Goal: Task Accomplishment & Management: Manage account settings

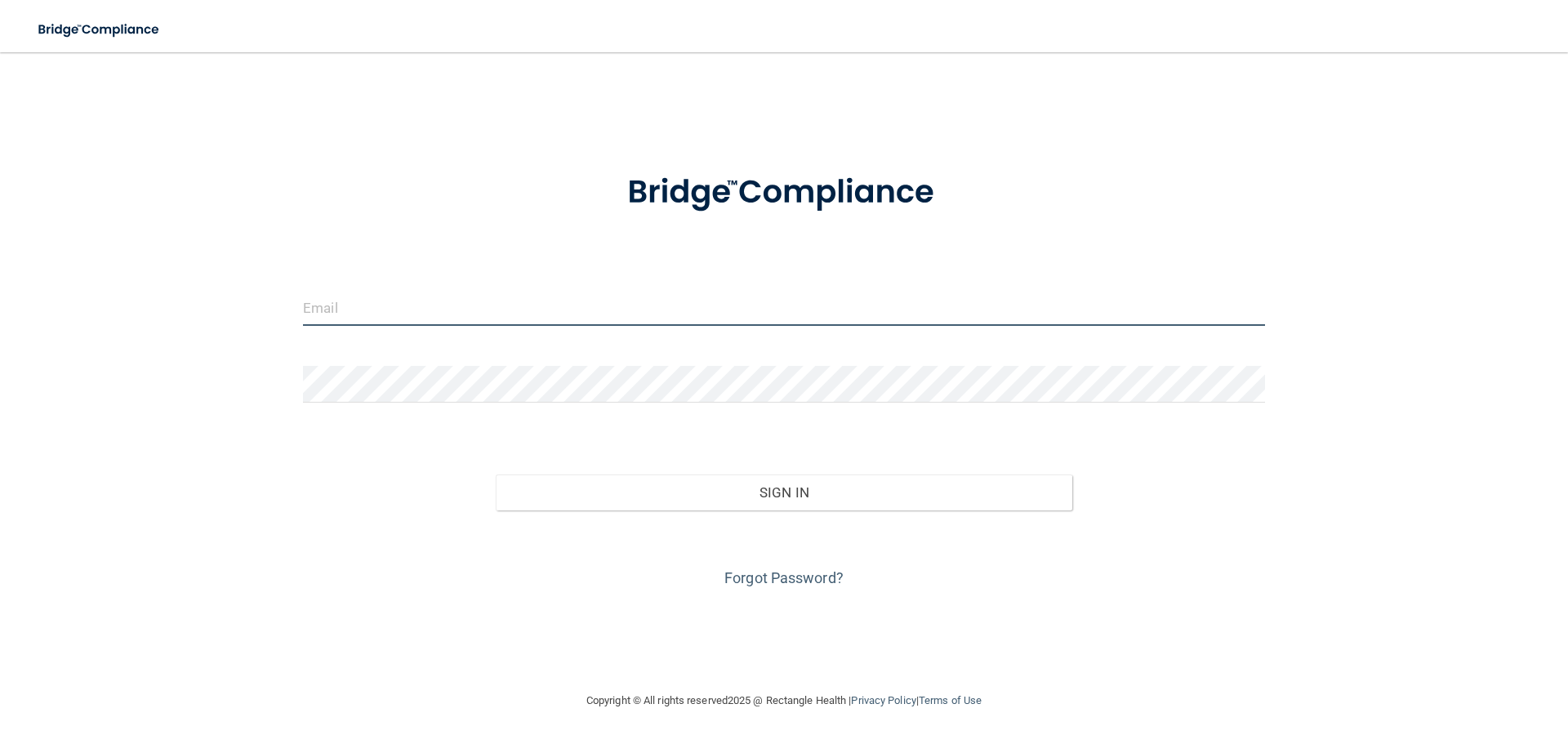
type input "[EMAIL_ADDRESS][DOMAIN_NAME]"
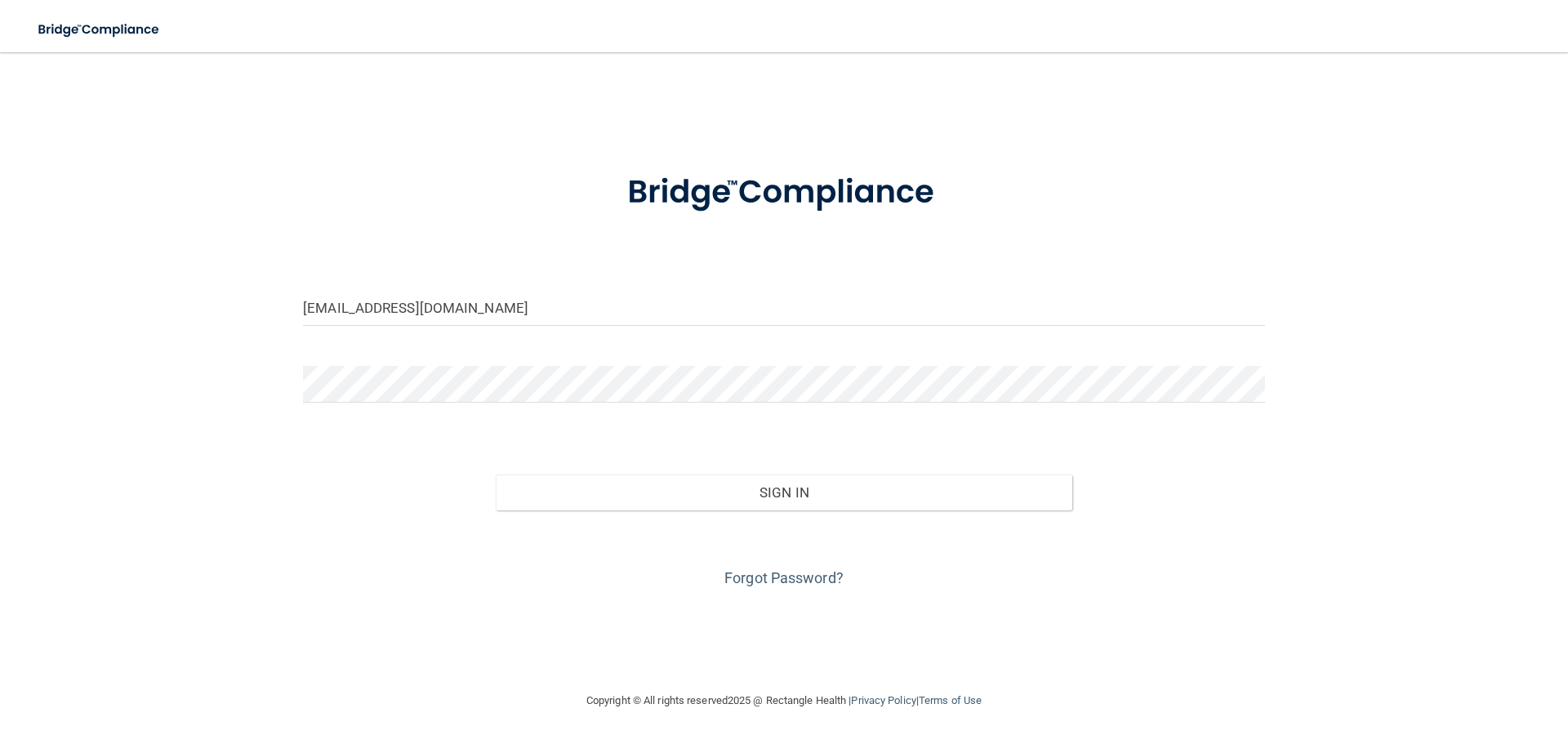
click at [826, 512] on div "Forgot Password?" at bounding box center [784, 551] width 987 height 82
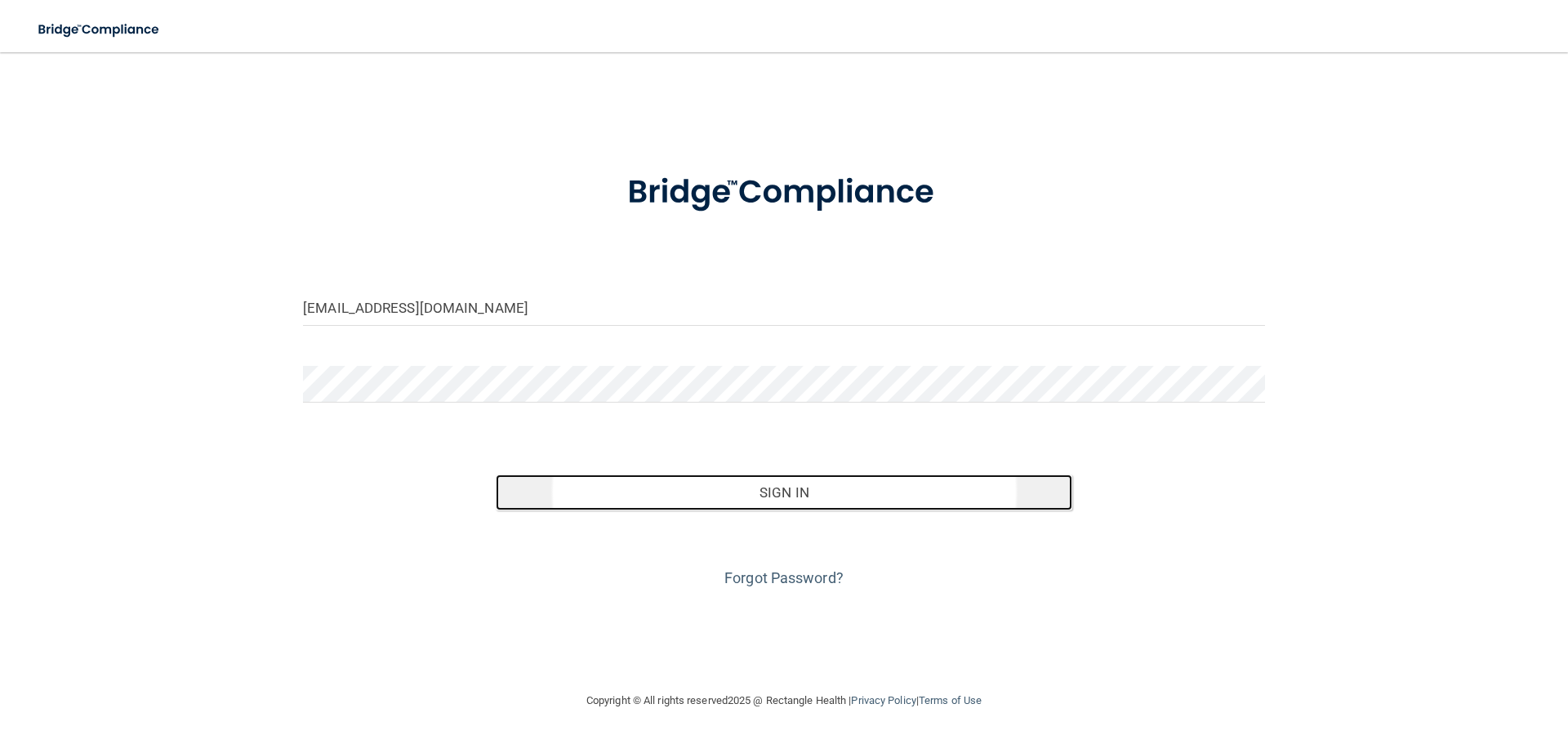
click at [825, 503] on button "Sign In" at bounding box center [784, 492] width 578 height 36
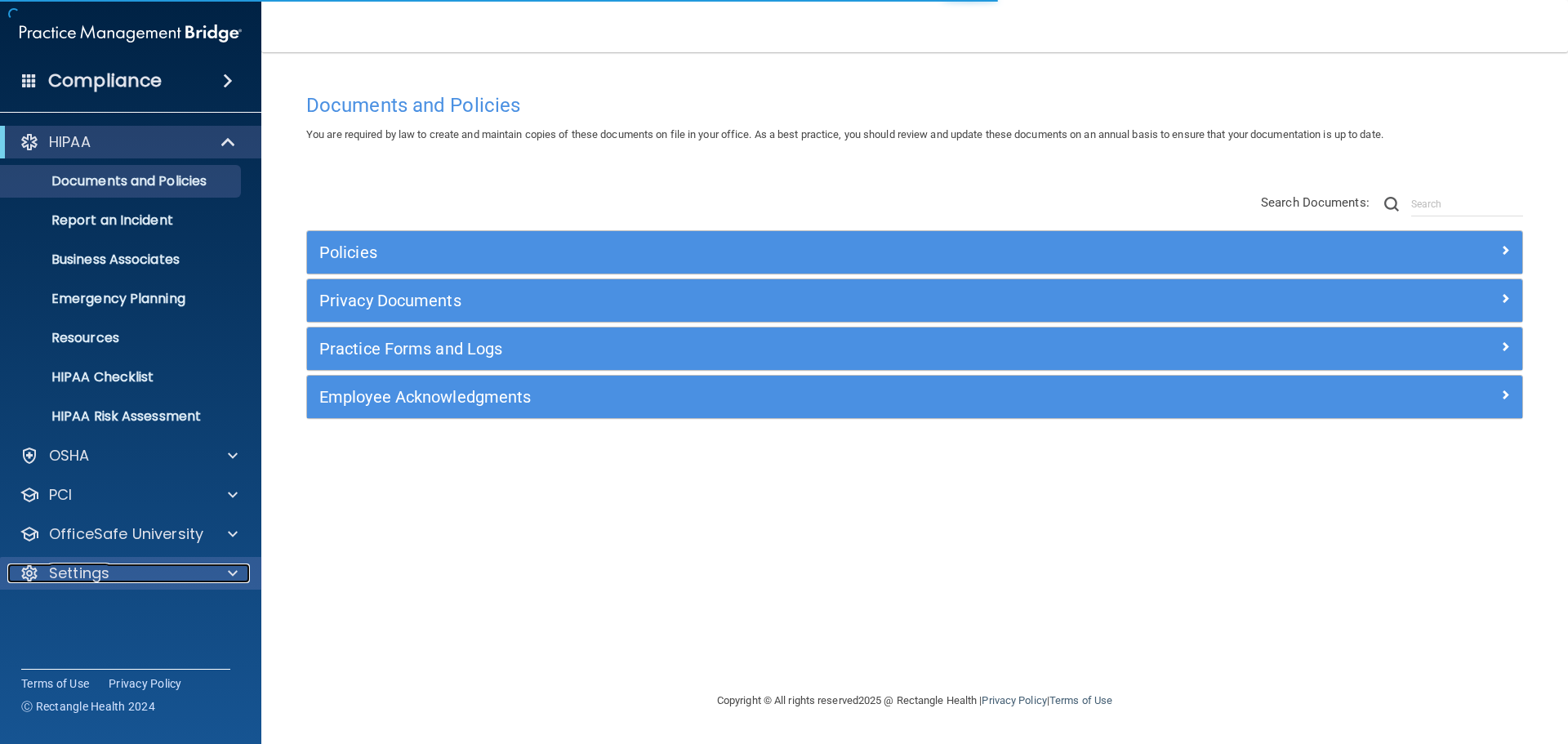
click at [78, 569] on p "Settings" at bounding box center [79, 573] width 61 height 19
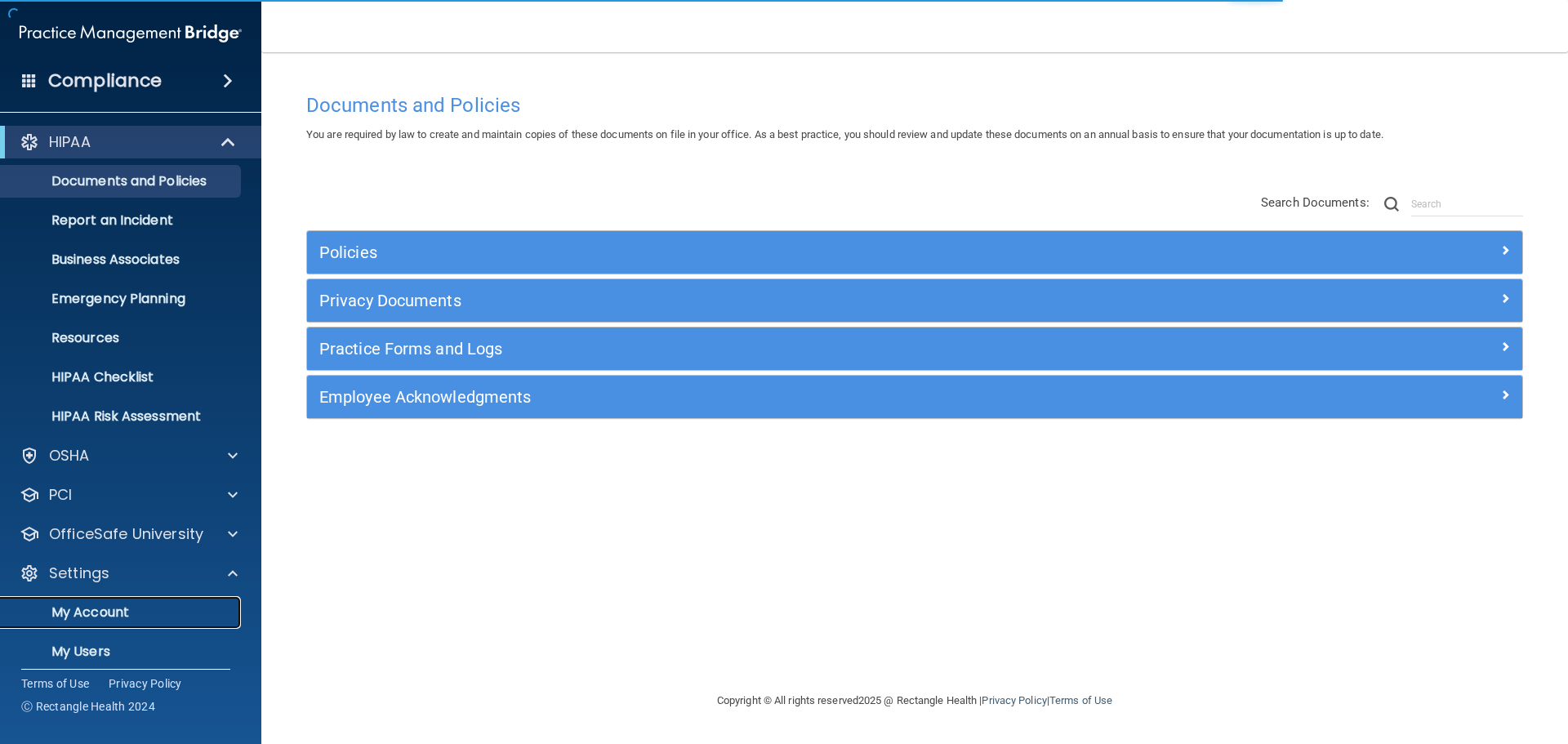
click at [81, 625] on link "My Account" at bounding box center [112, 612] width 258 height 33
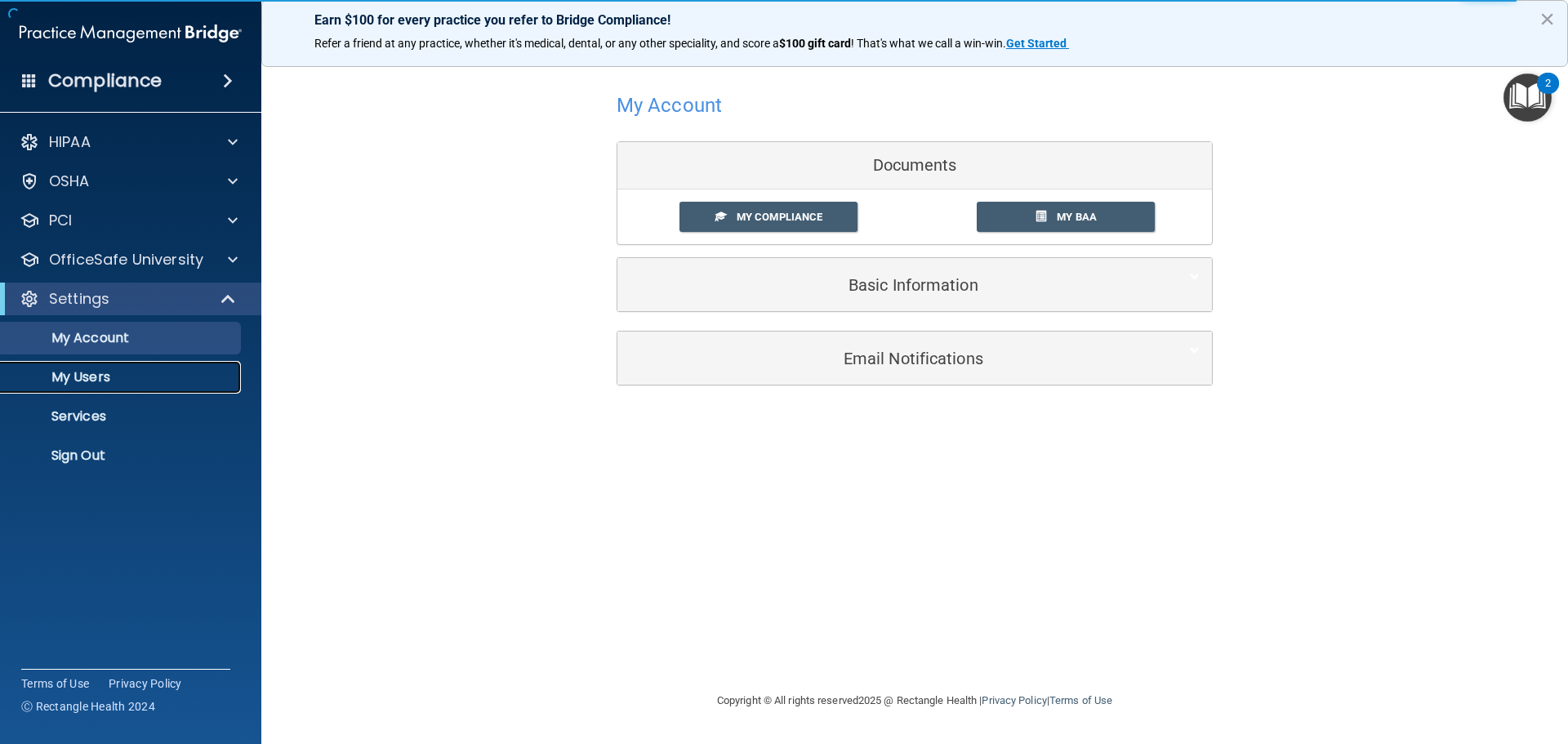
click at [101, 379] on p "My Users" at bounding box center [122, 377] width 223 height 17
select select "20"
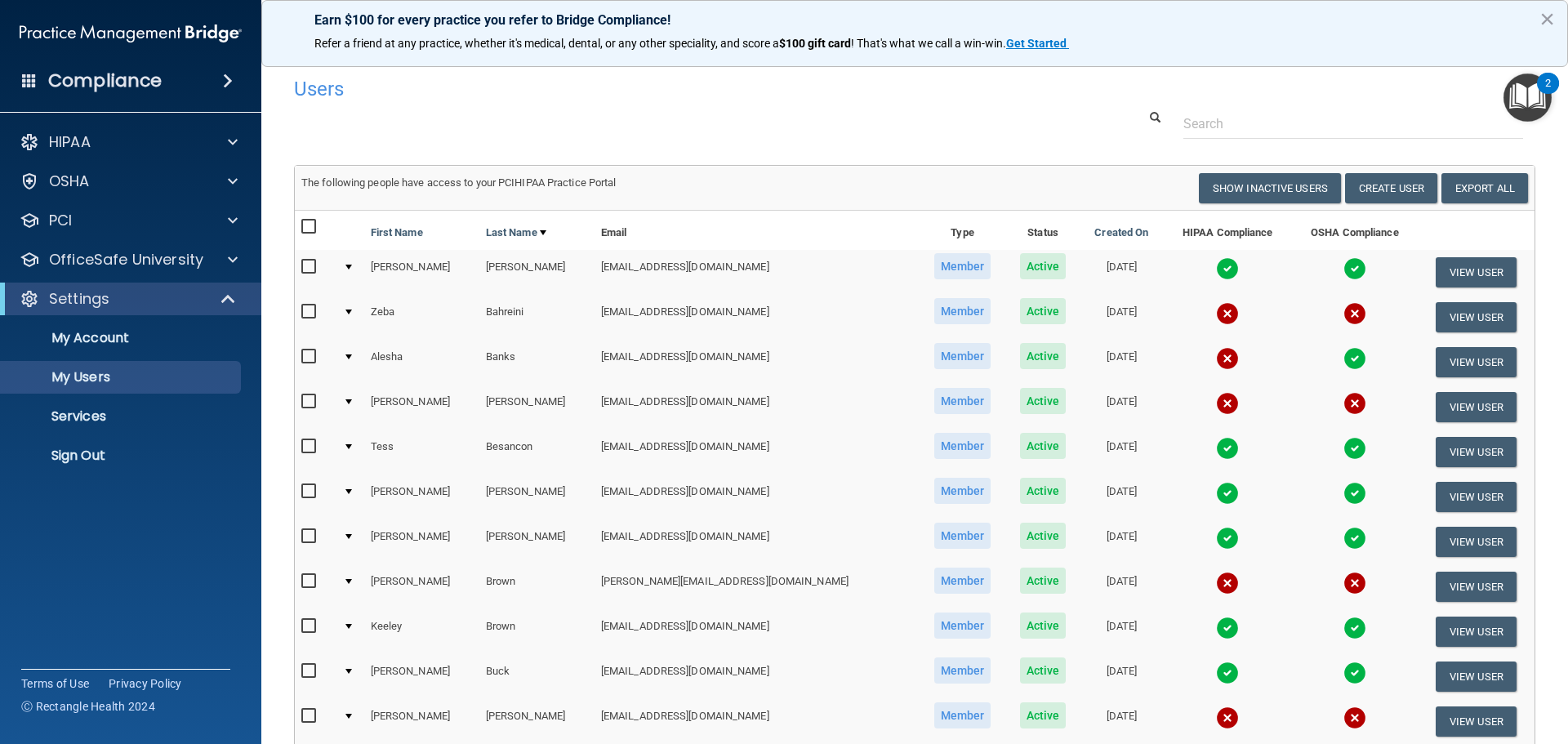
click at [1231, 93] on div "Users" at bounding box center [914, 88] width 1266 height 40
click at [1227, 125] on input "text" at bounding box center [1353, 123] width 340 height 30
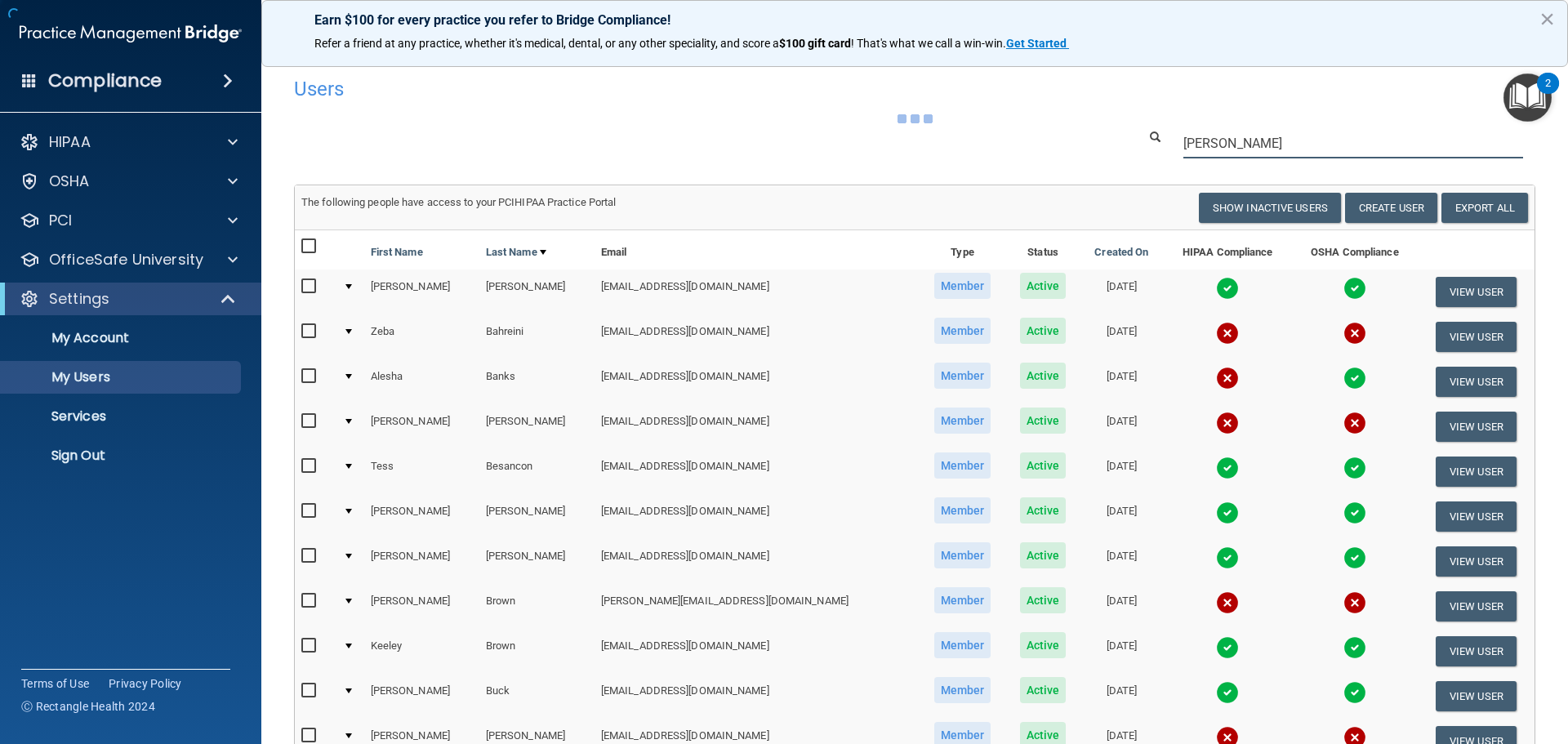
type input "Emely"
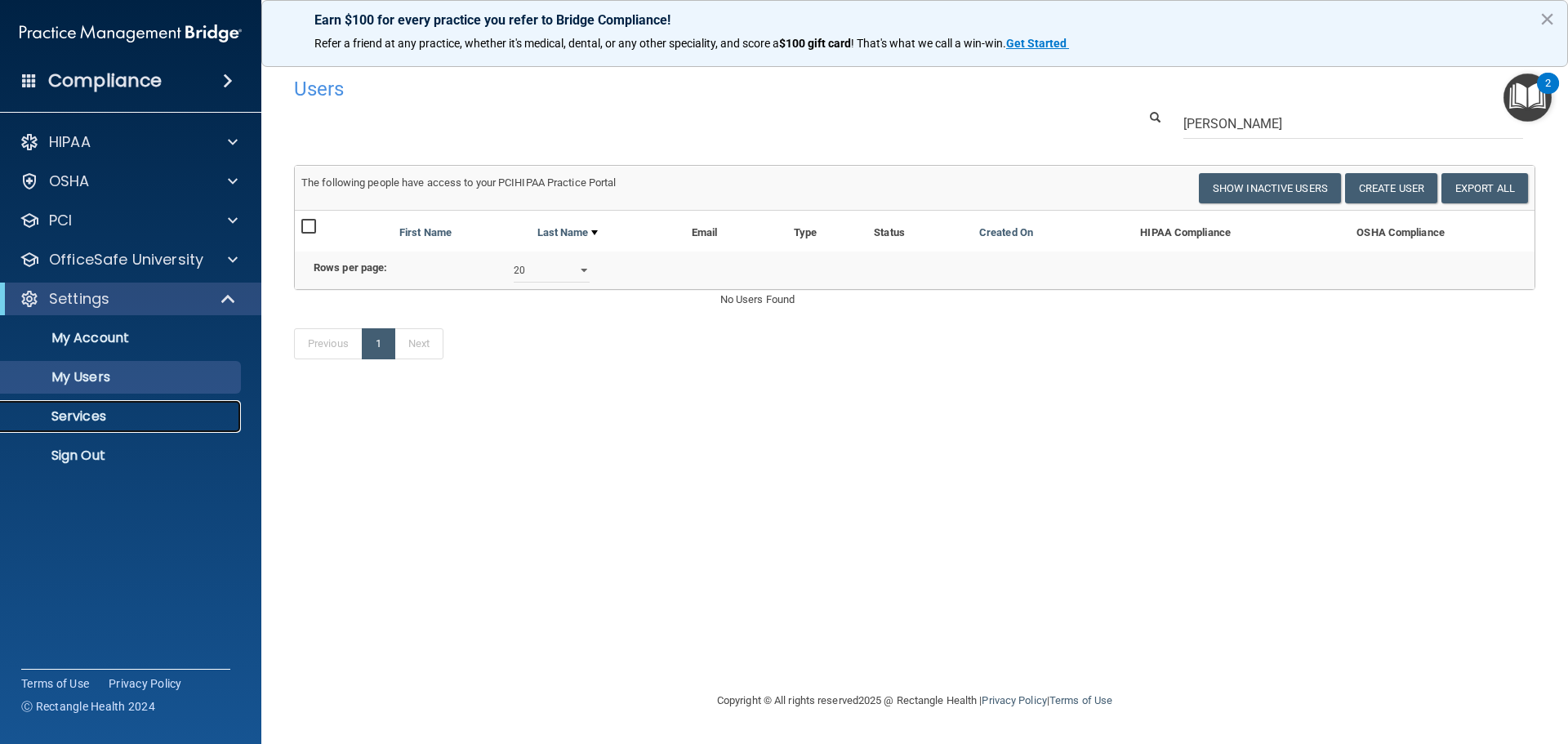
click at [155, 430] on link "Services" at bounding box center [112, 416] width 258 height 33
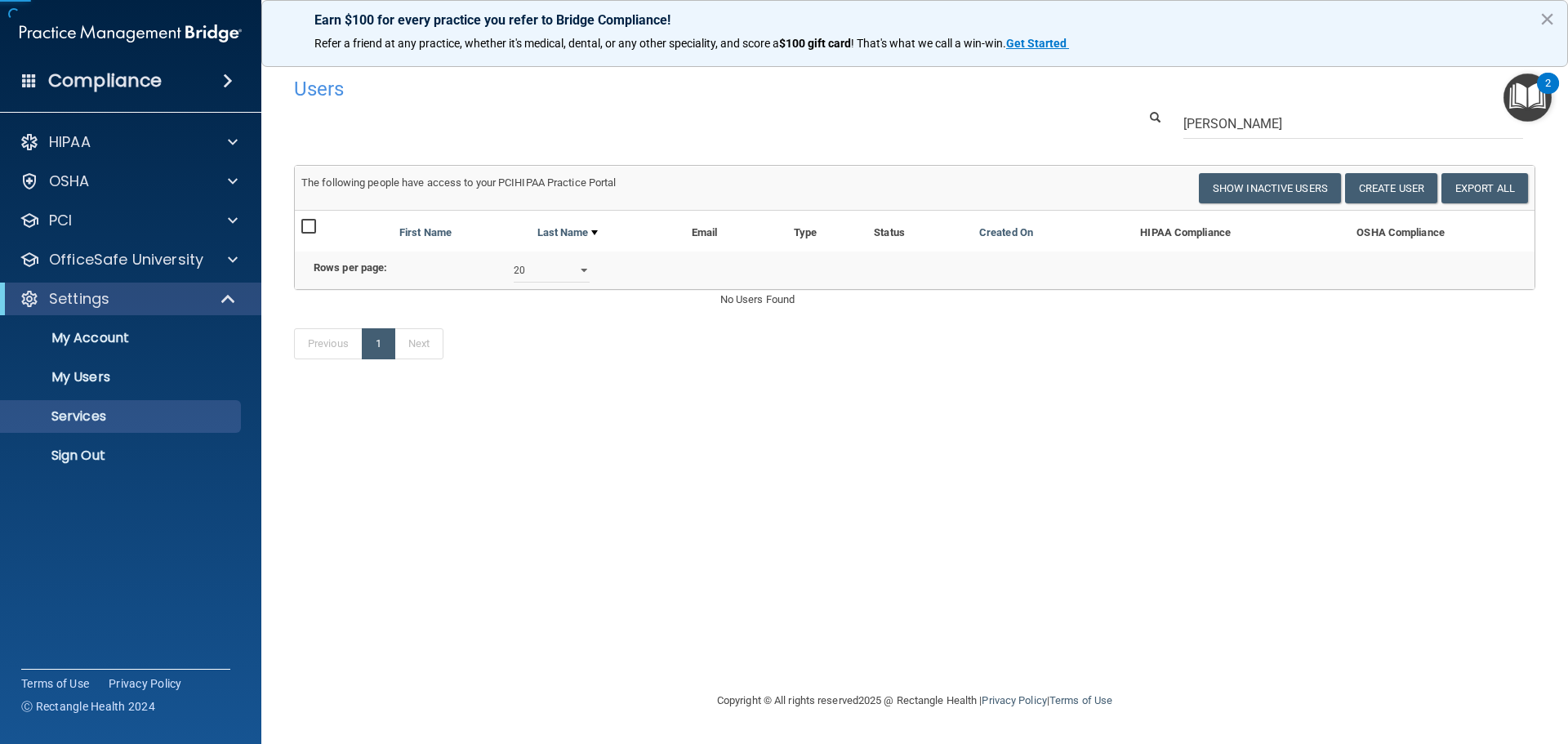
click at [169, 437] on ul "My Account My Users Services Sign Out" at bounding box center [131, 393] width 295 height 157
click at [162, 458] on p "Sign Out" at bounding box center [122, 455] width 223 height 17
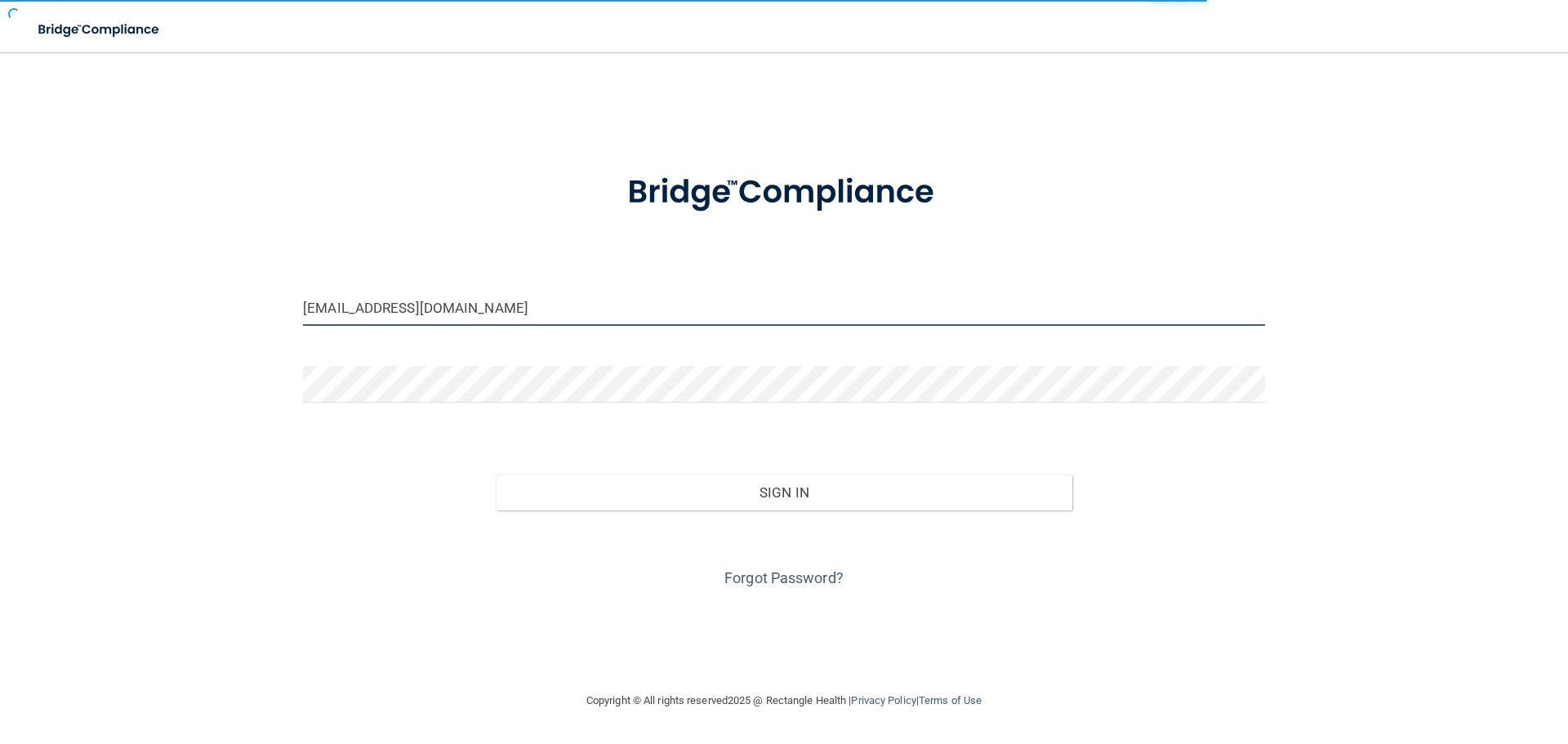
click at [748, 311] on input "hannaho2@lrfamilydentalcare.com" at bounding box center [784, 308] width 962 height 37
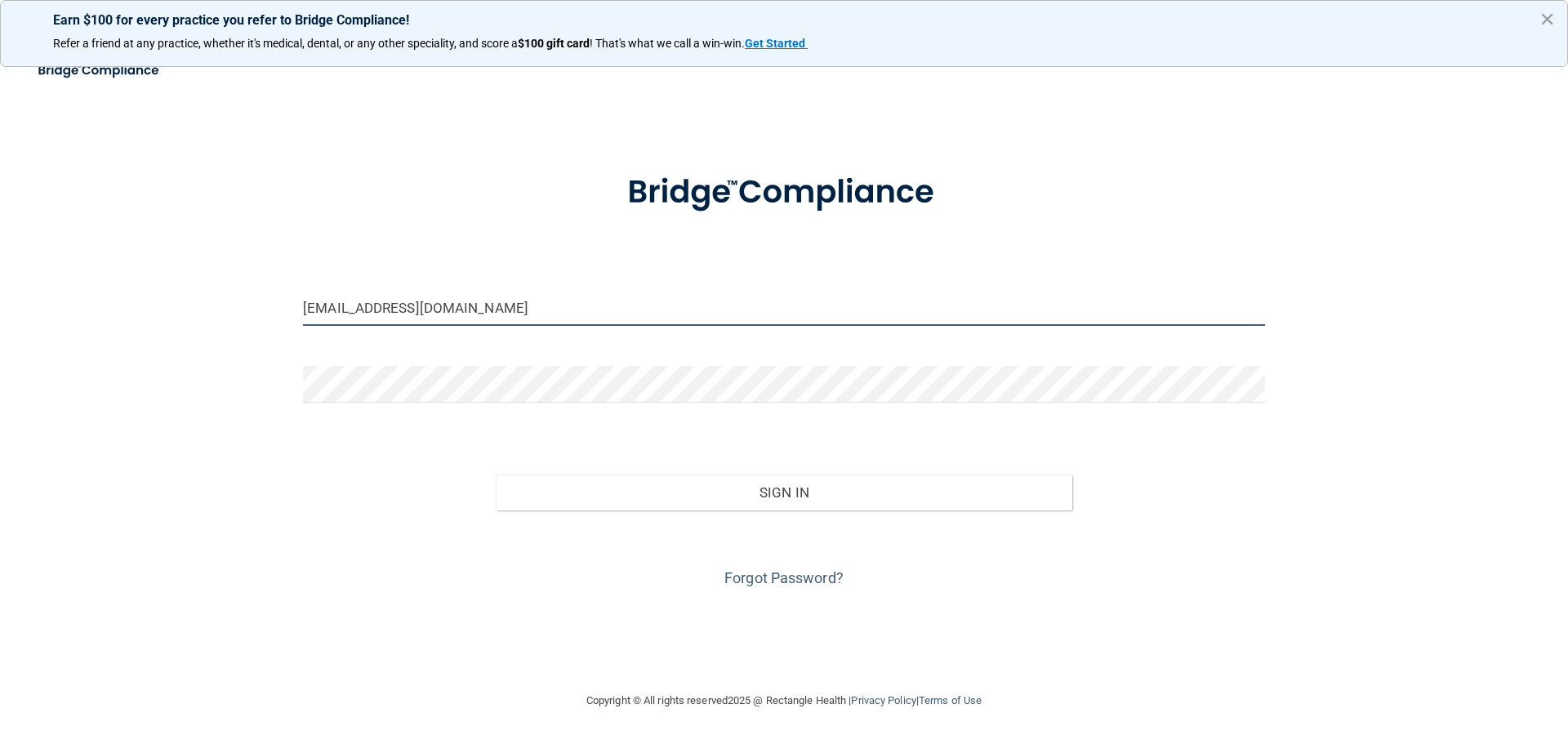
type input "[PERSON_NAME][EMAIL_ADDRESS][DOMAIN_NAME]"
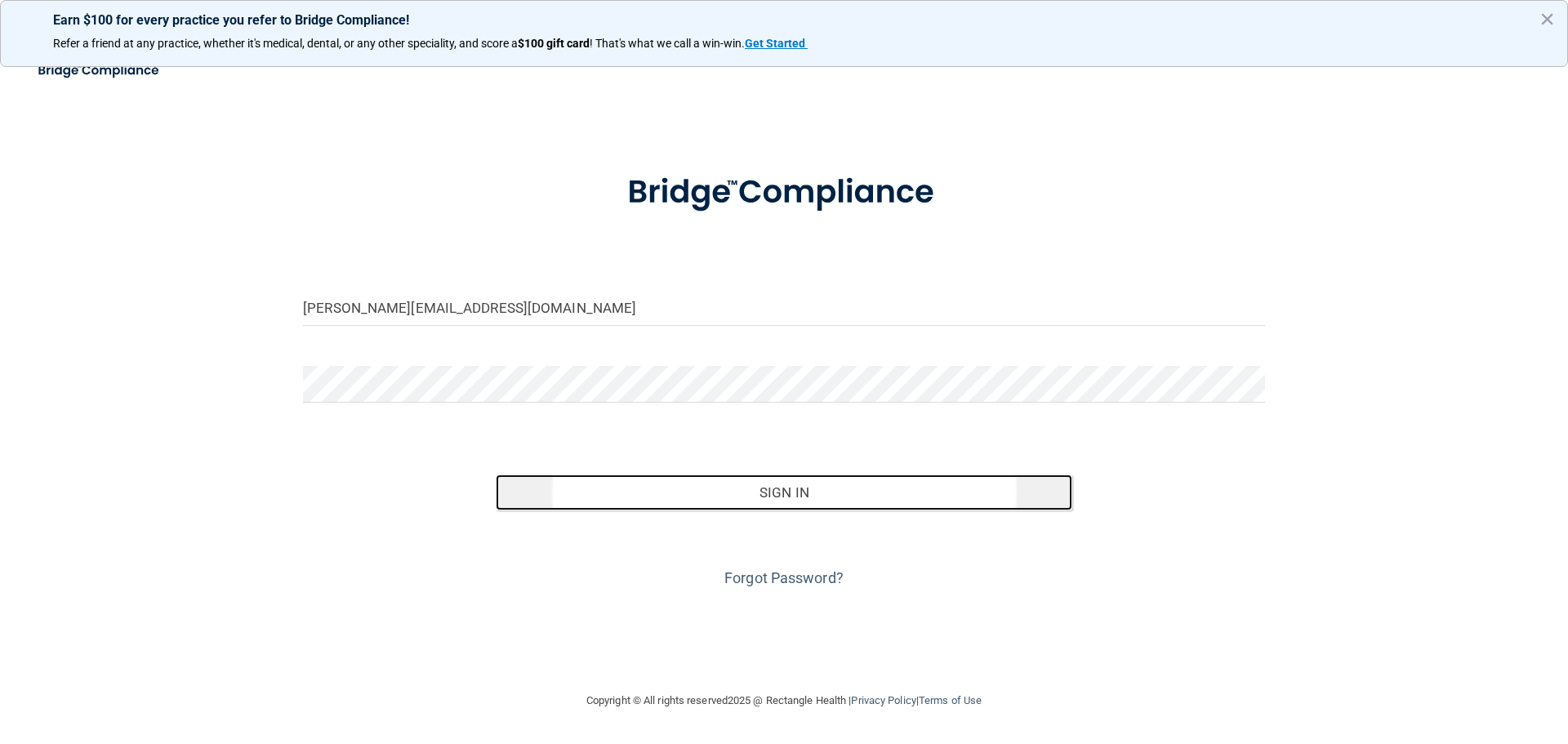
click at [791, 505] on button "Sign In" at bounding box center [784, 492] width 578 height 36
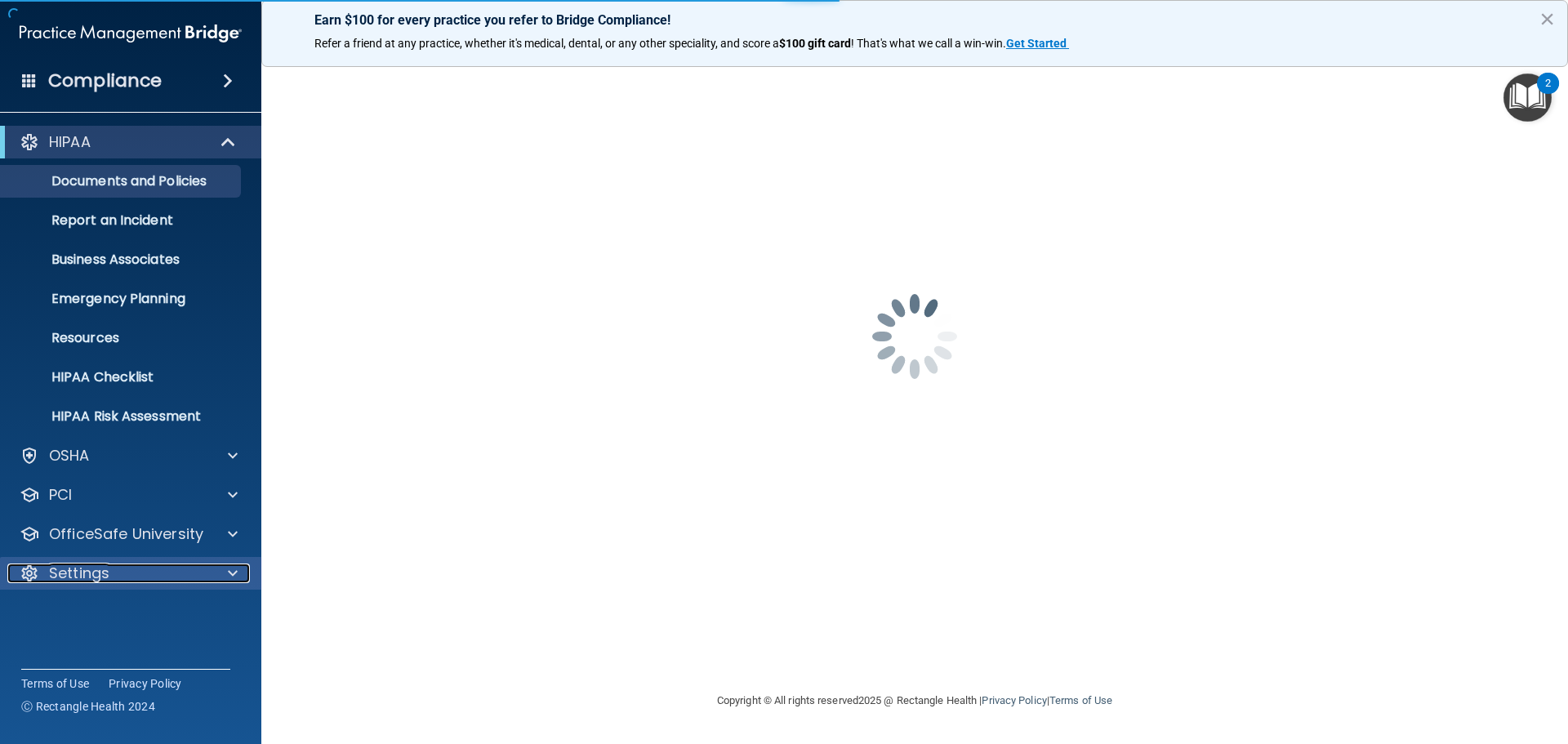
click at [86, 573] on p "Settings" at bounding box center [79, 573] width 61 height 19
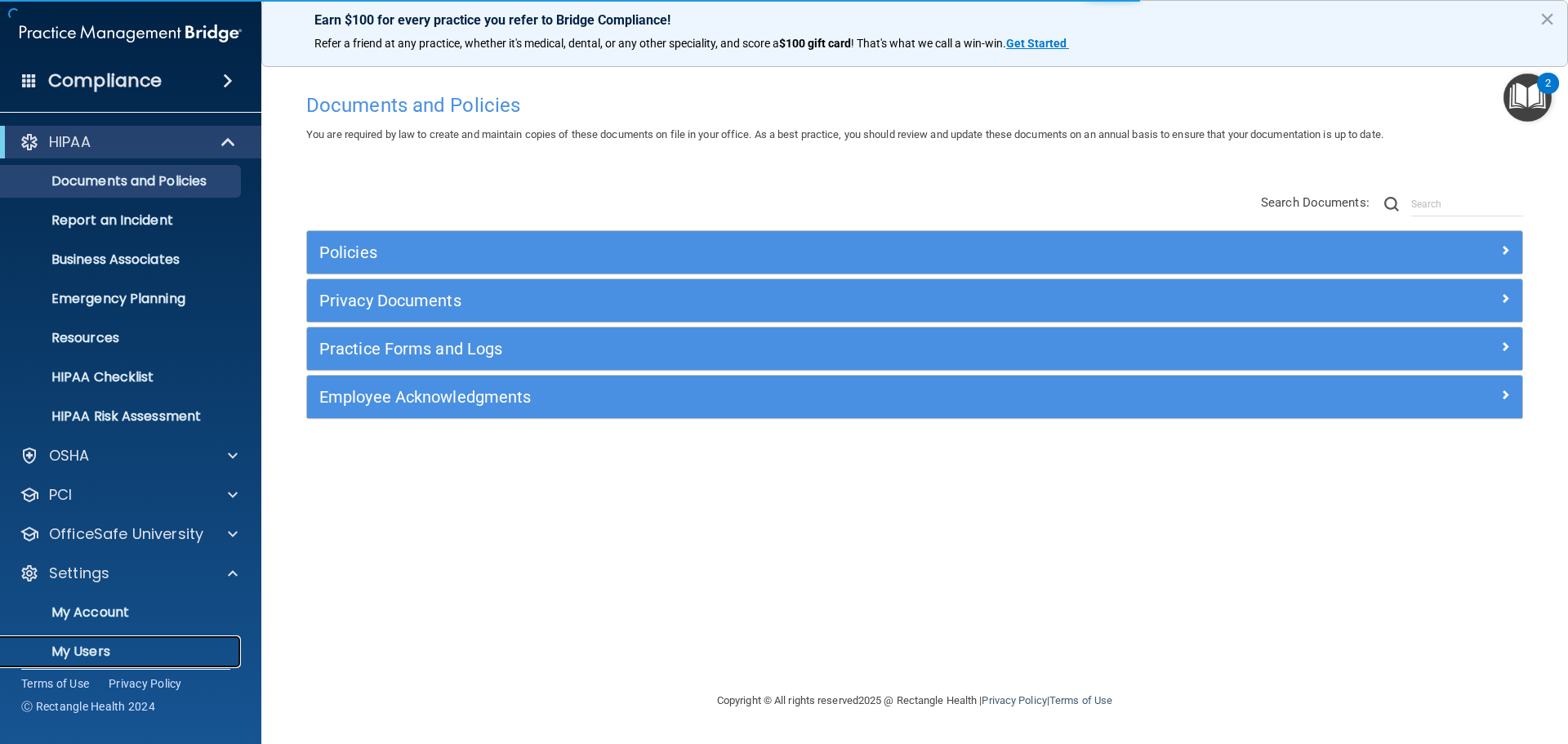
click at [61, 644] on p "My Users" at bounding box center [122, 651] width 223 height 17
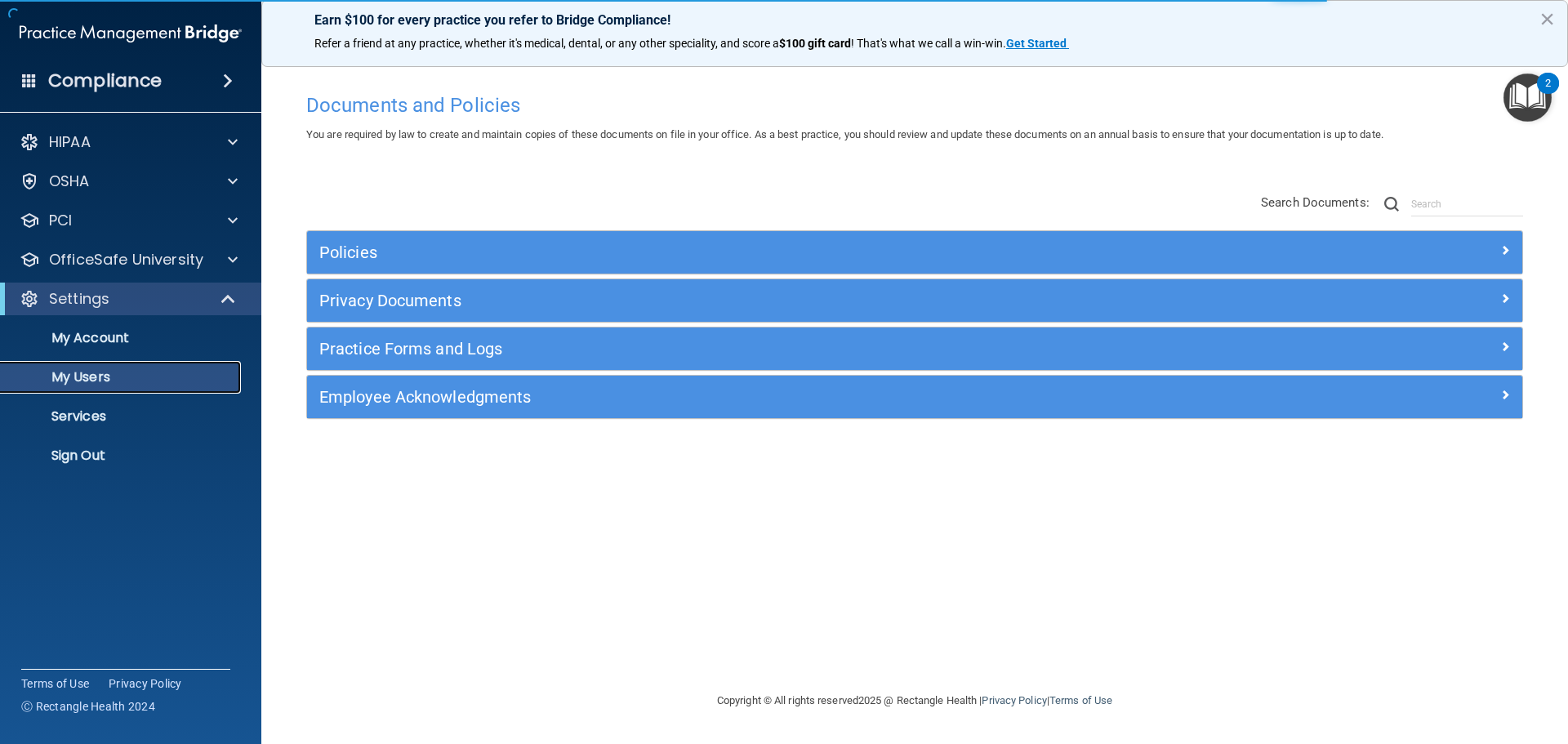
select select "20"
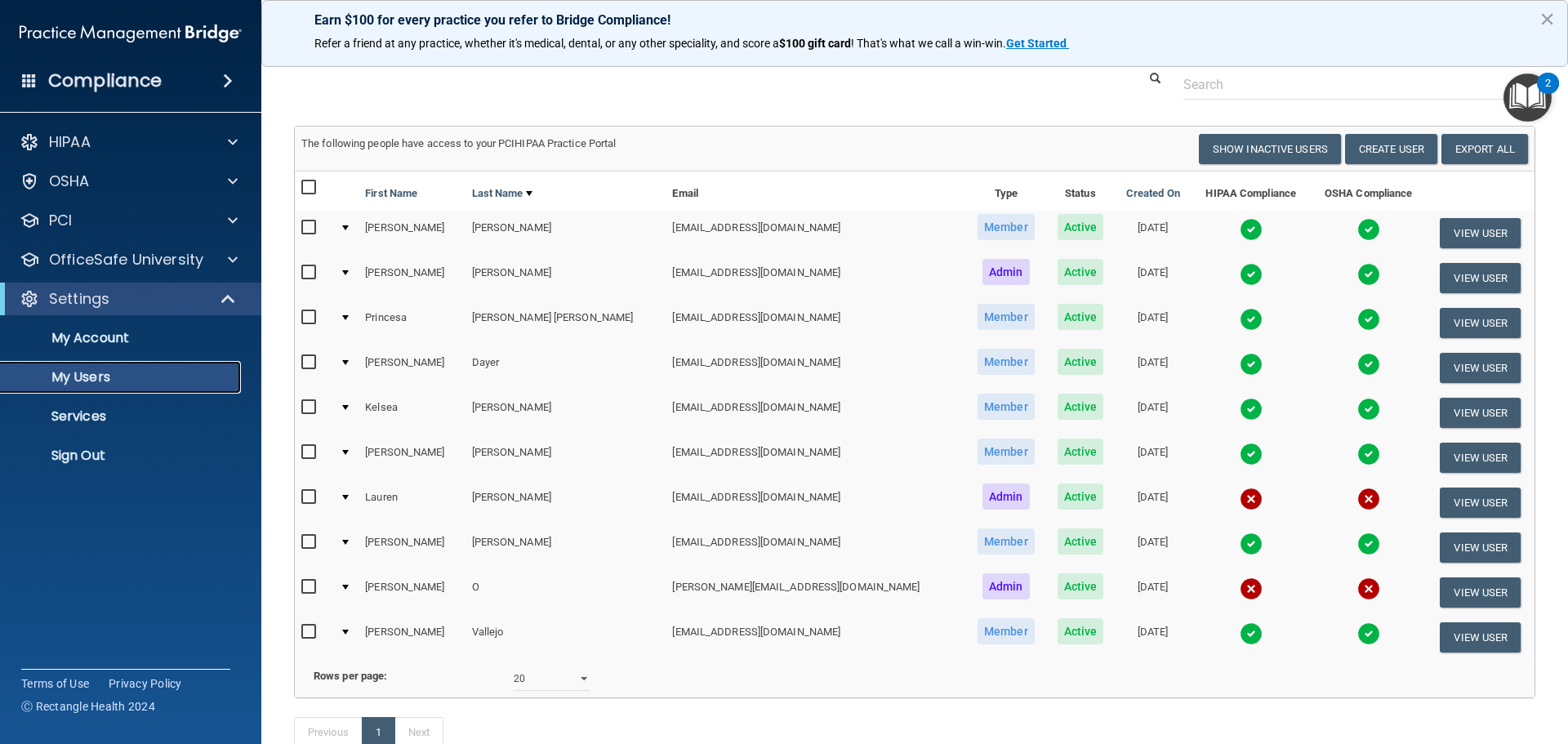
scroll to position [82, 0]
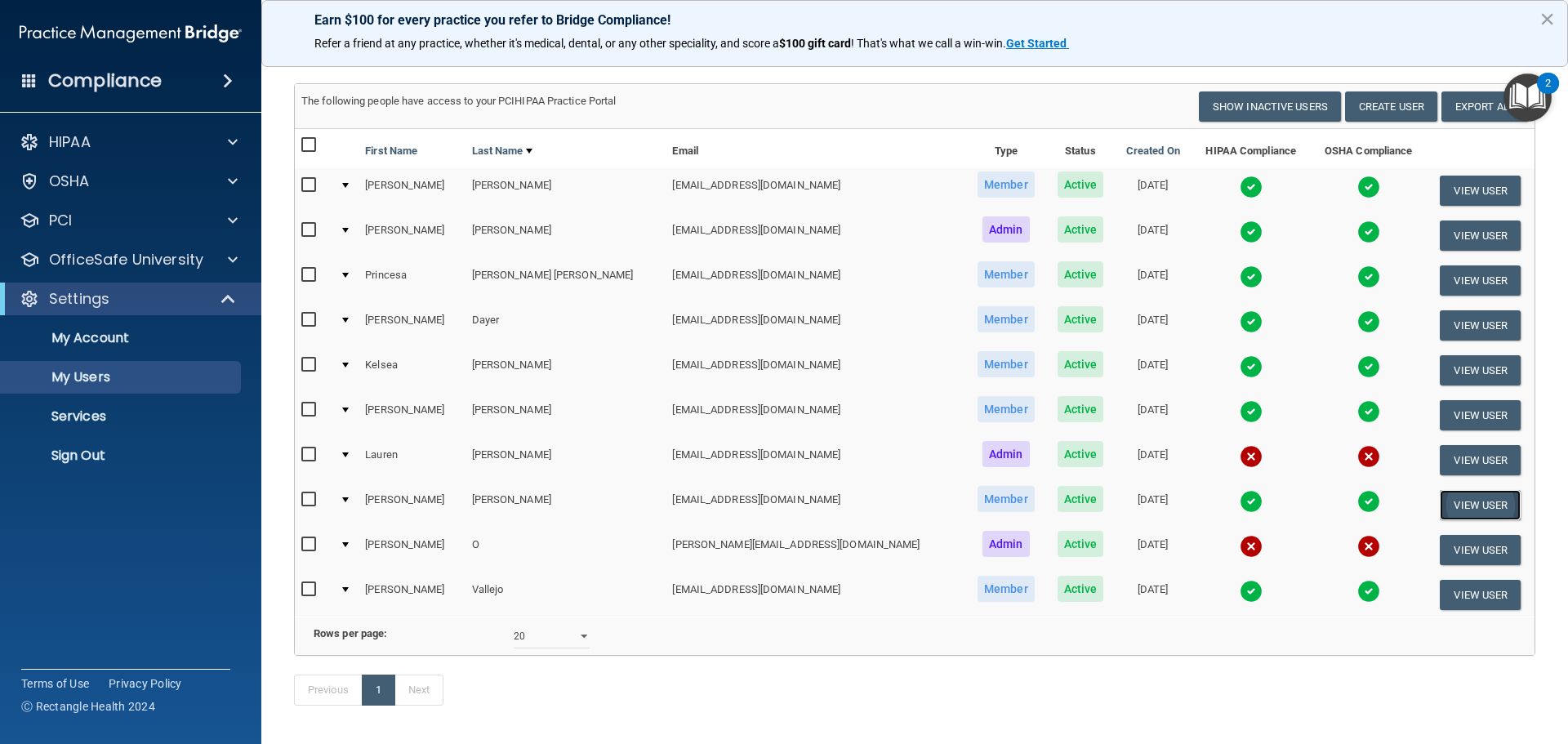
click at [1451, 502] on button "View User" at bounding box center [1480, 505] width 81 height 30
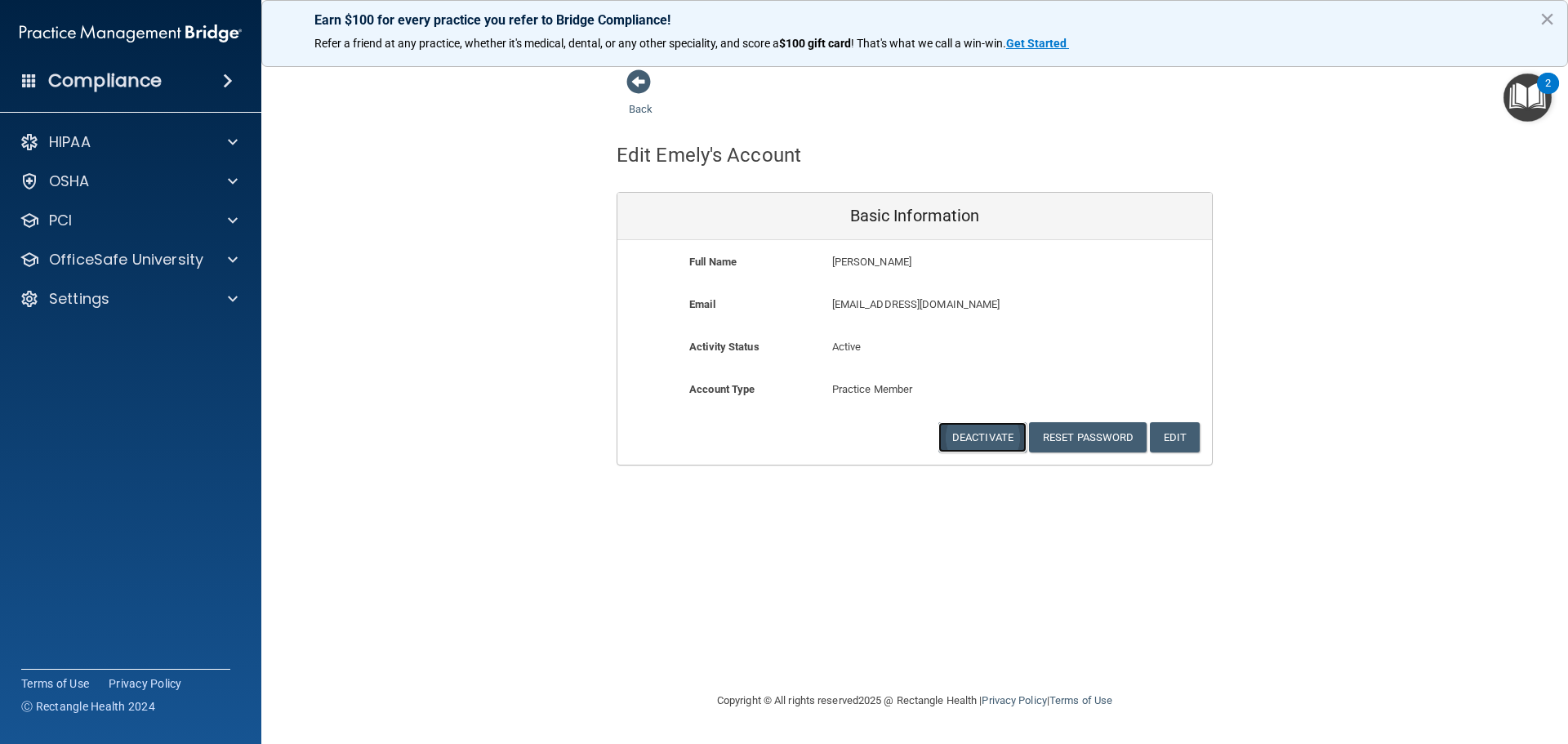
click at [952, 435] on button "Deactivate" at bounding box center [982, 437] width 88 height 30
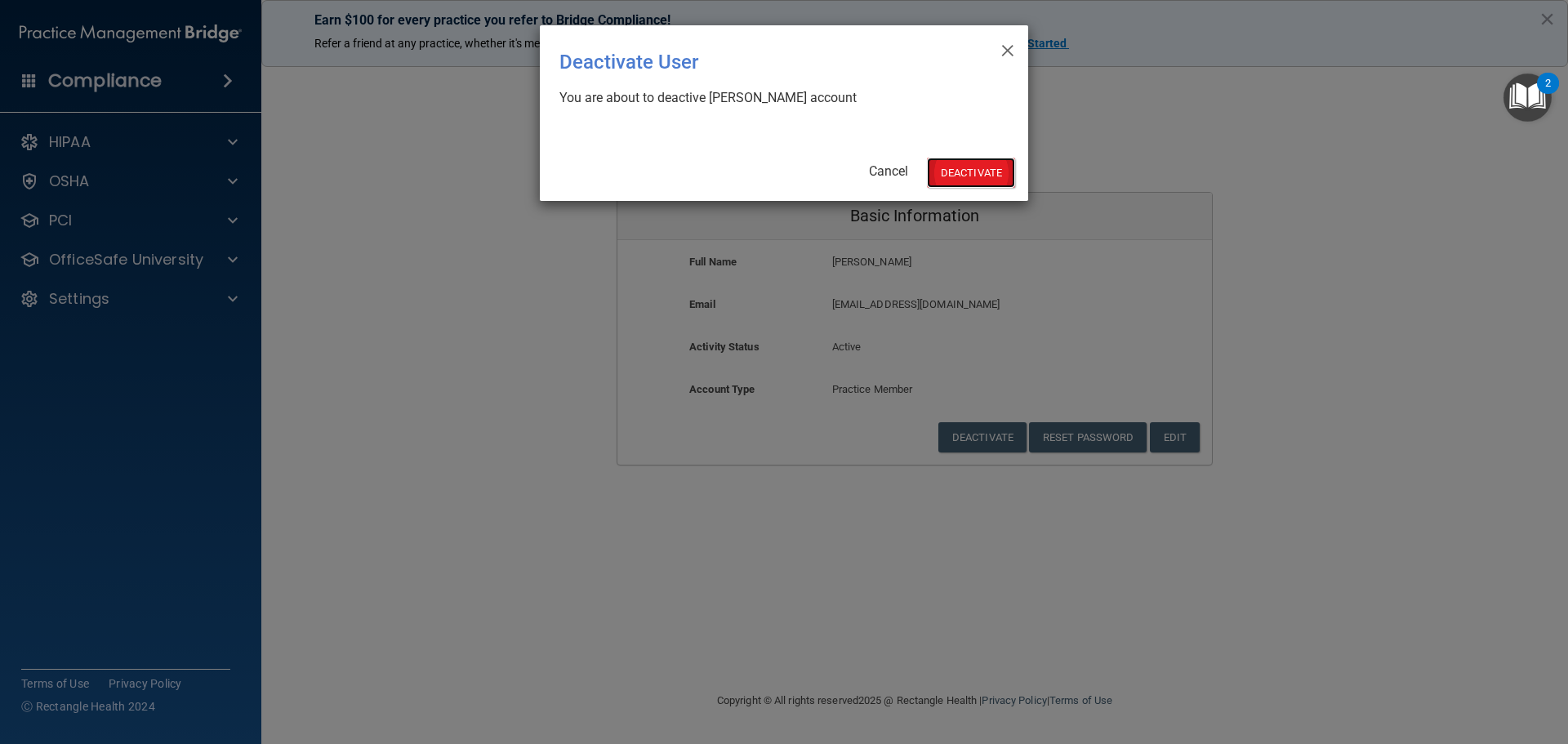
click at [956, 162] on button "Deactivate" at bounding box center [971, 173] width 88 height 30
